Goal: Find specific page/section: Find specific page/section

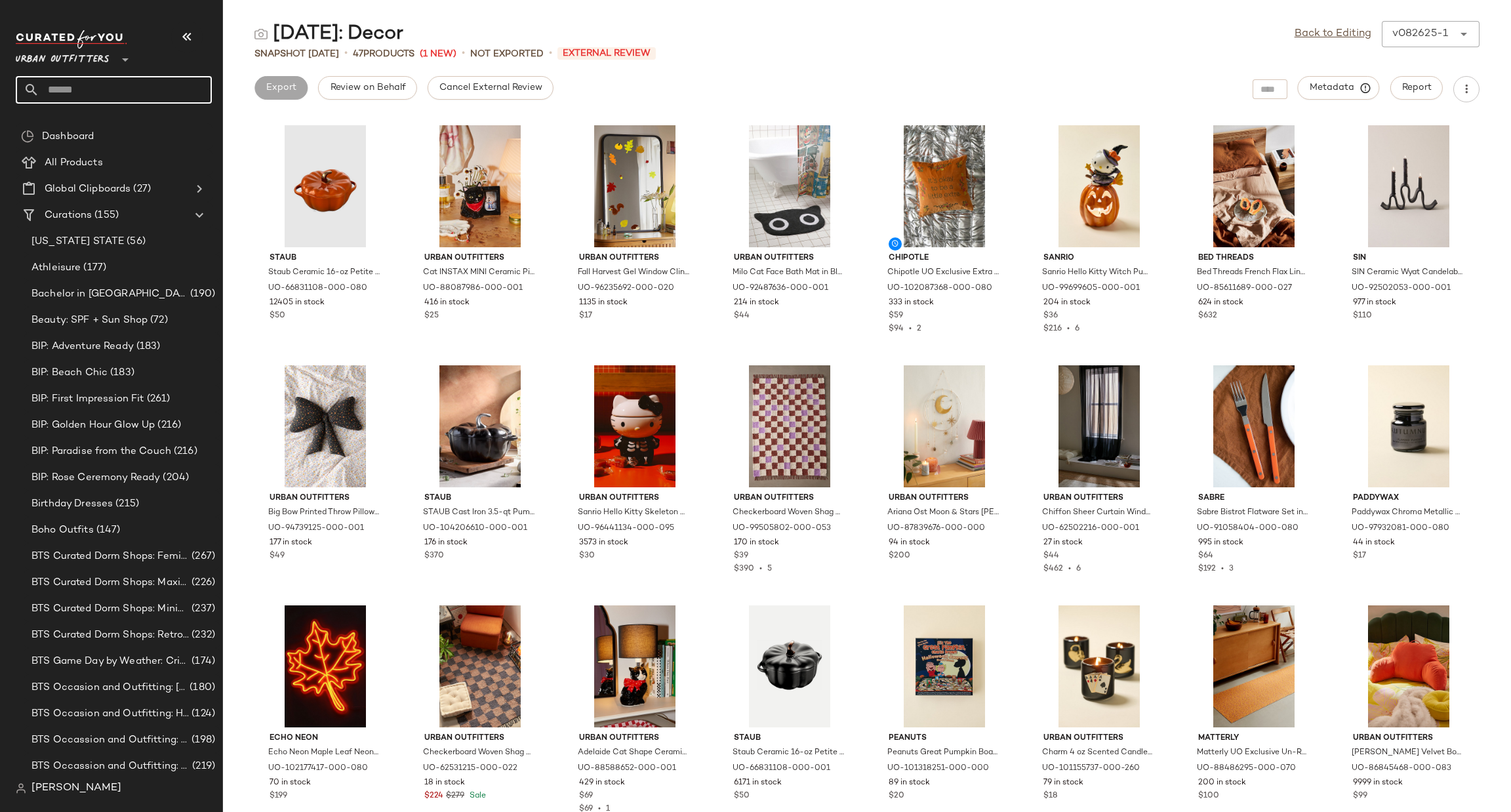
click at [103, 92] on input "text" at bounding box center [125, 90] width 173 height 28
type input "***"
click at [127, 129] on div "Men's Gameday: NFL" at bounding box center [114, 127] width 175 height 13
